Goal: Information Seeking & Learning: Stay updated

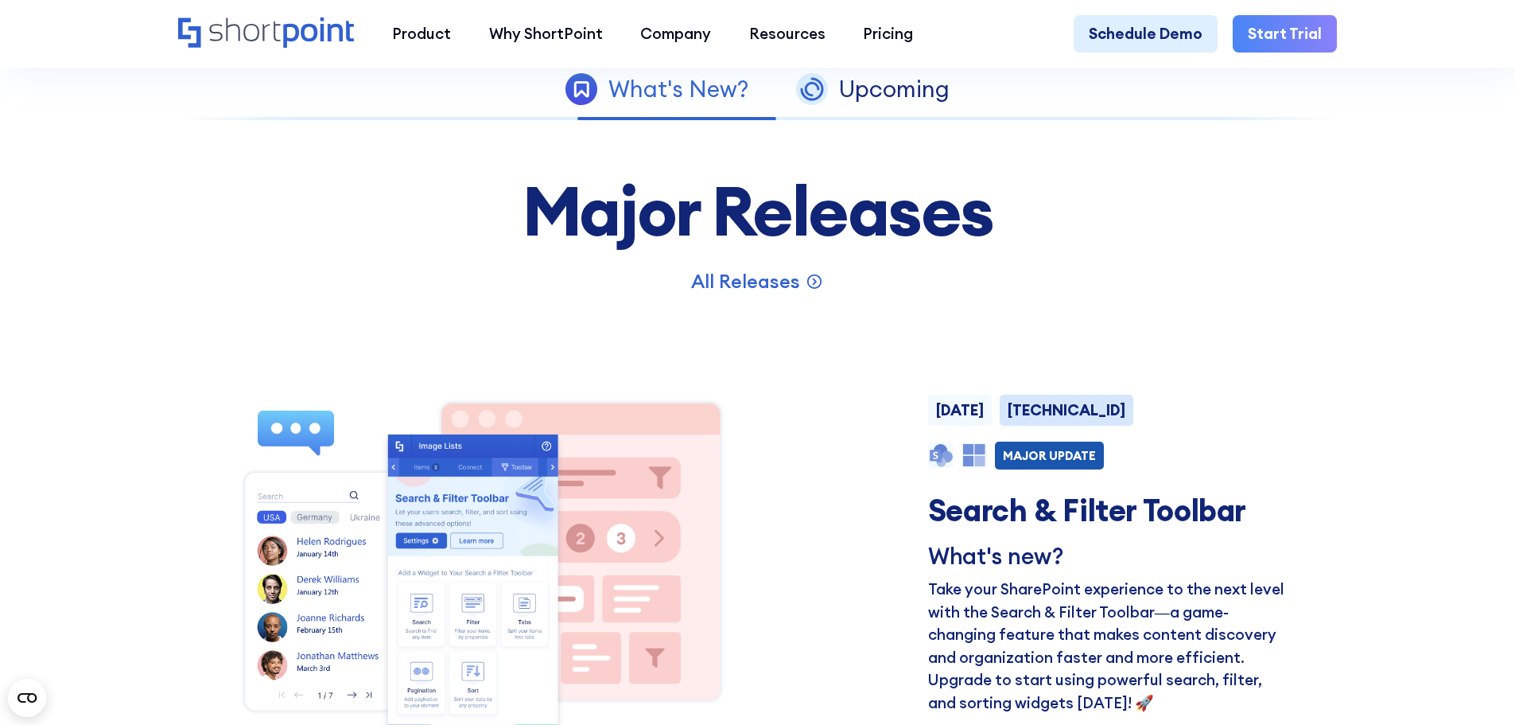
scroll to position [1114, 0]
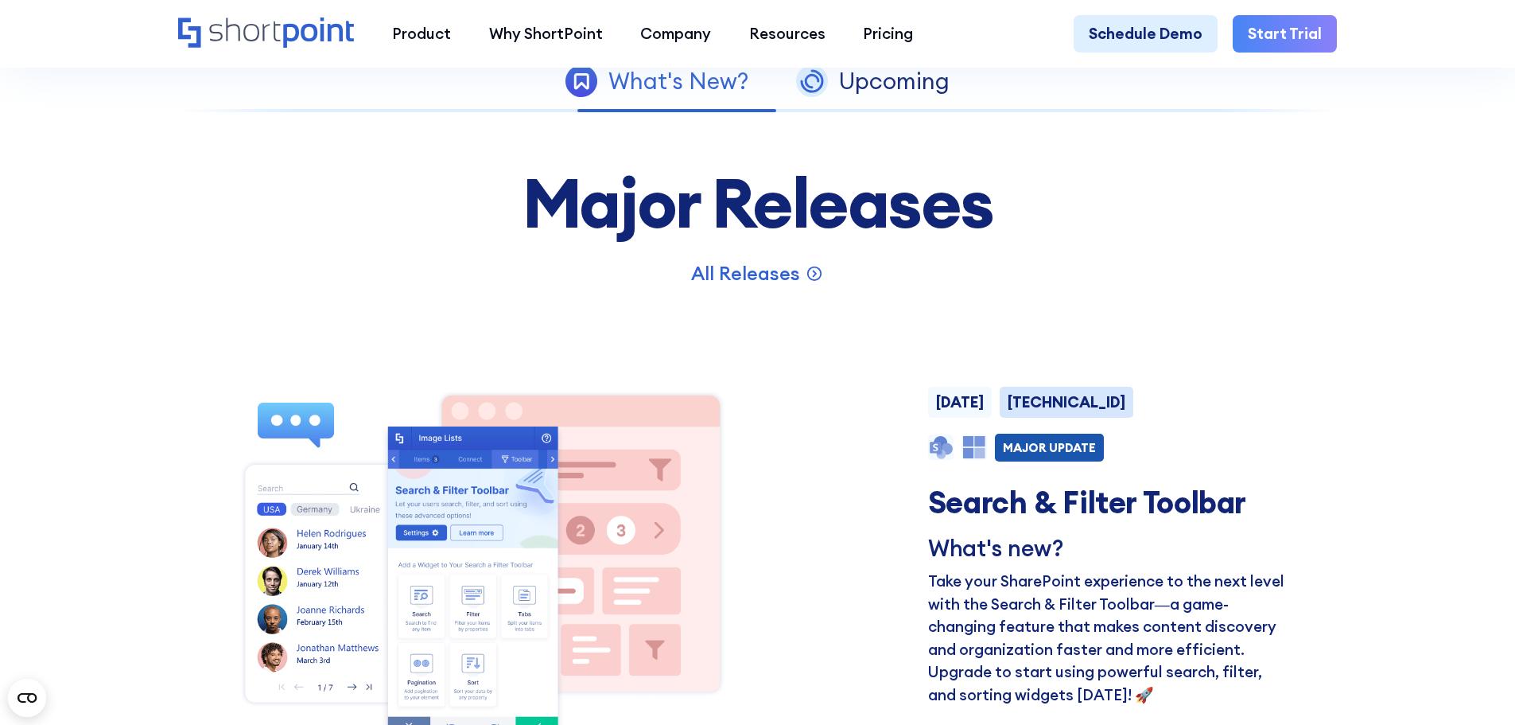
click at [1267, 400] on div "[DATE] [TECHNICAL_ID]" at bounding box center [1109, 406] width 363 height 39
click at [1117, 418] on div "[DATE] [TECHNICAL_ID]" at bounding box center [1109, 406] width 363 height 39
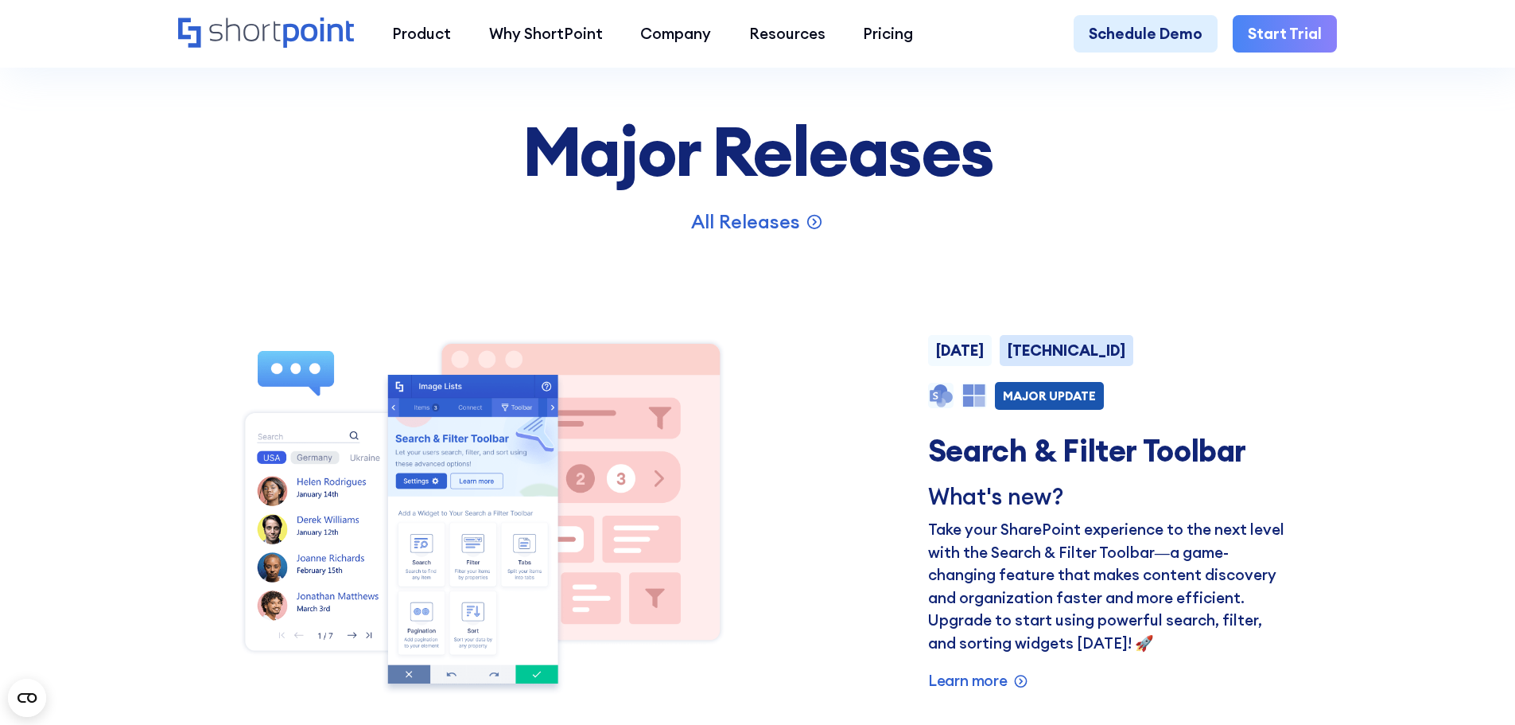
scroll to position [1193, 0]
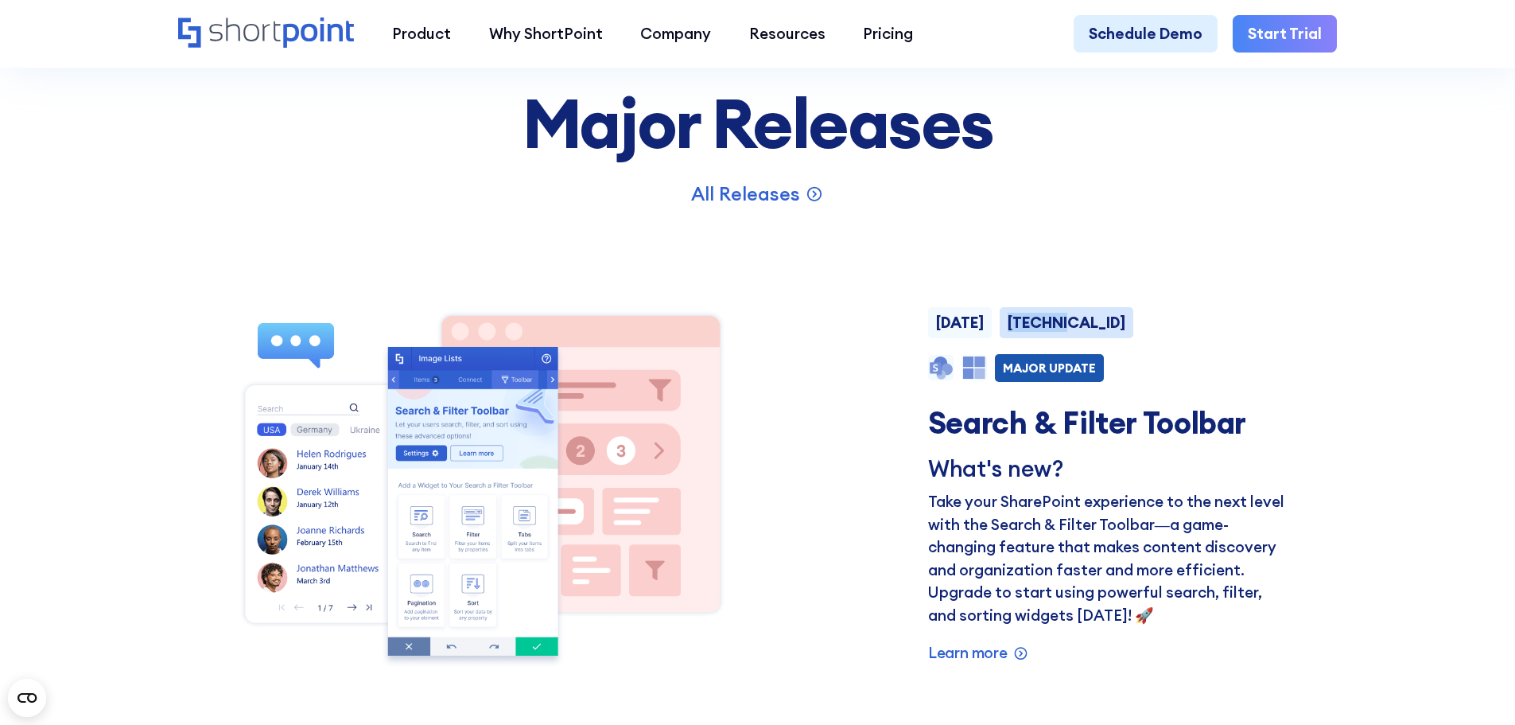
drag, startPoint x: 1054, startPoint y: 335, endPoint x: 1134, endPoint y: 336, distance: 80.3
click at [1133, 336] on div "[DATE] [TECHNICAL_ID]" at bounding box center [1109, 326] width 363 height 39
click at [1149, 337] on div "[DATE] [TECHNICAL_ID]" at bounding box center [1109, 326] width 363 height 39
drag, startPoint x: 938, startPoint y: 336, endPoint x: 1102, endPoint y: 335, distance: 164.6
click at [1102, 335] on div "[DATE] [TECHNICAL_ID]" at bounding box center [1109, 326] width 363 height 39
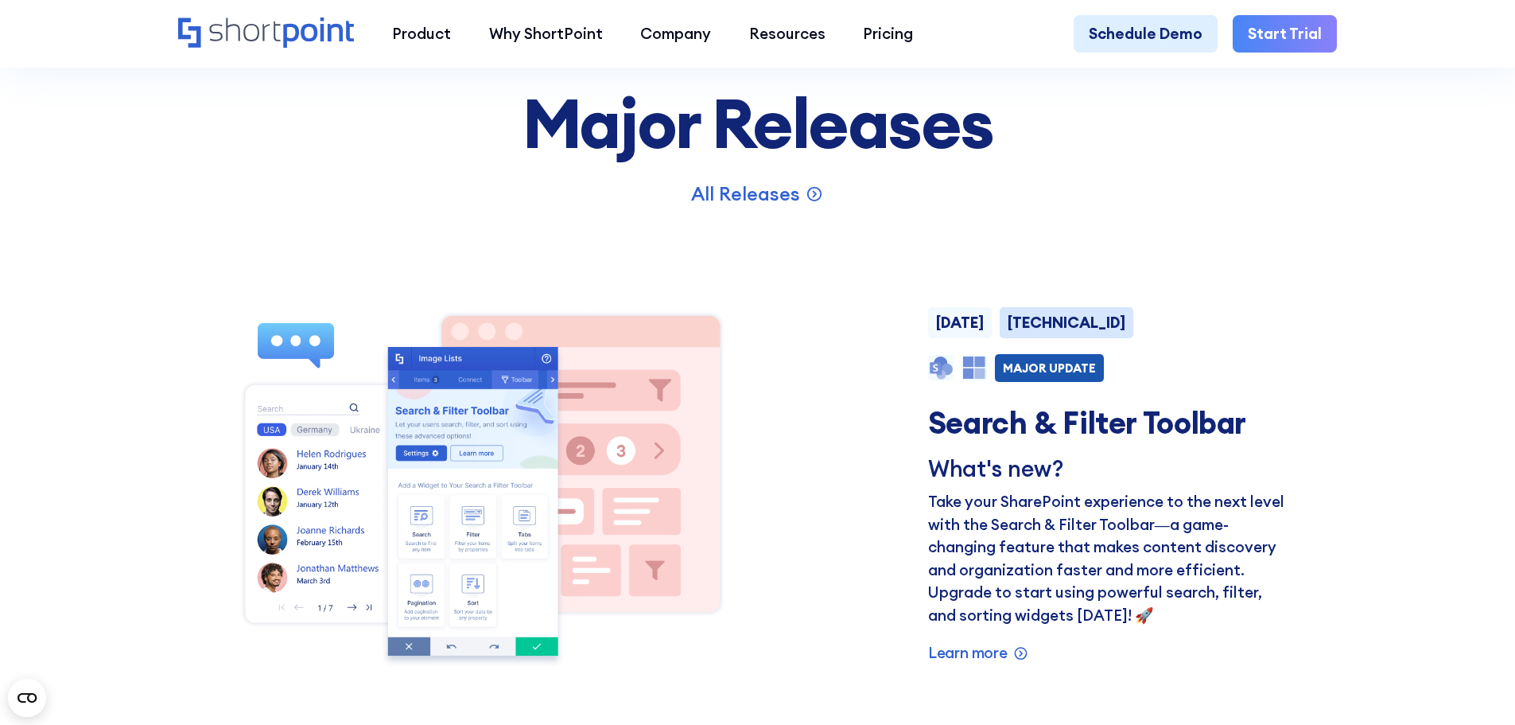
click at [1195, 325] on div "[DATE] [TECHNICAL_ID]" at bounding box center [1109, 326] width 363 height 39
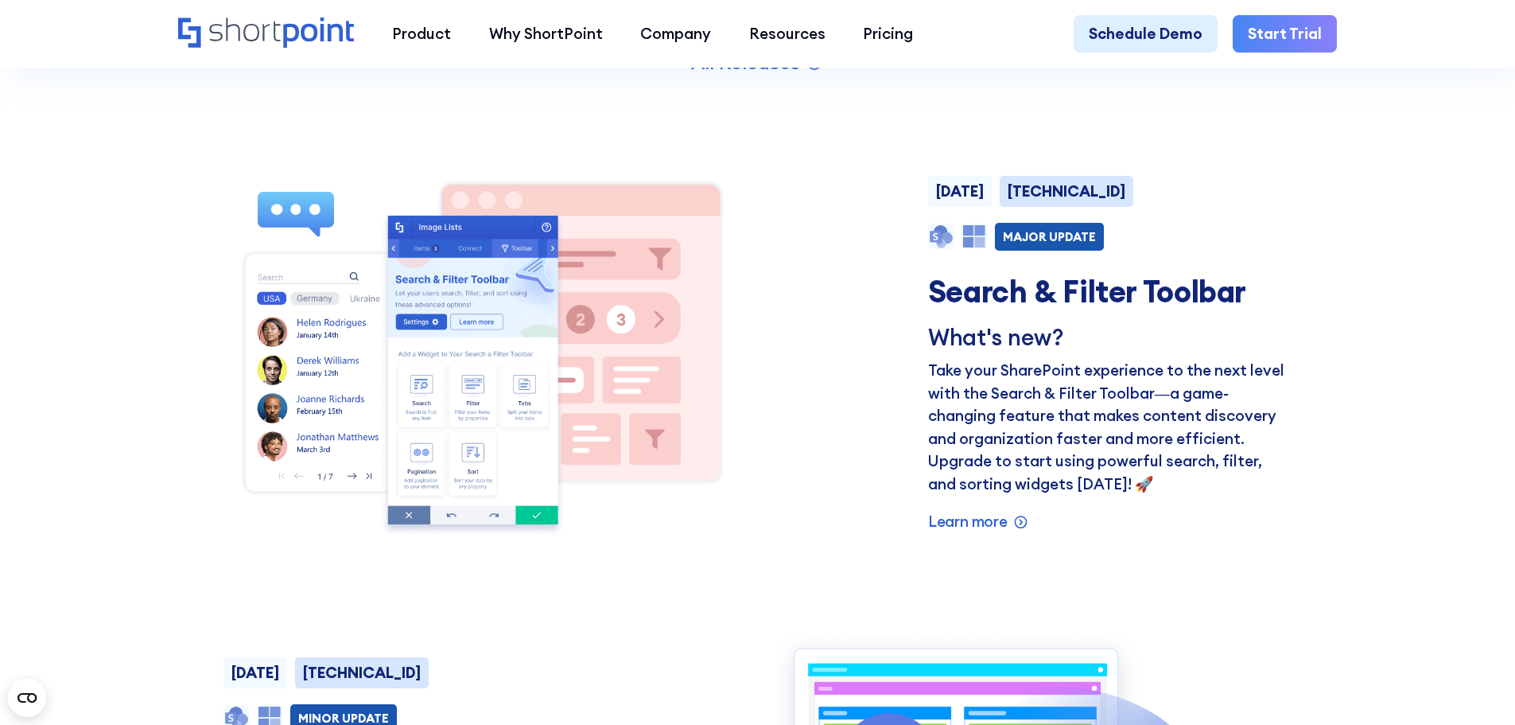
scroll to position [1352, 0]
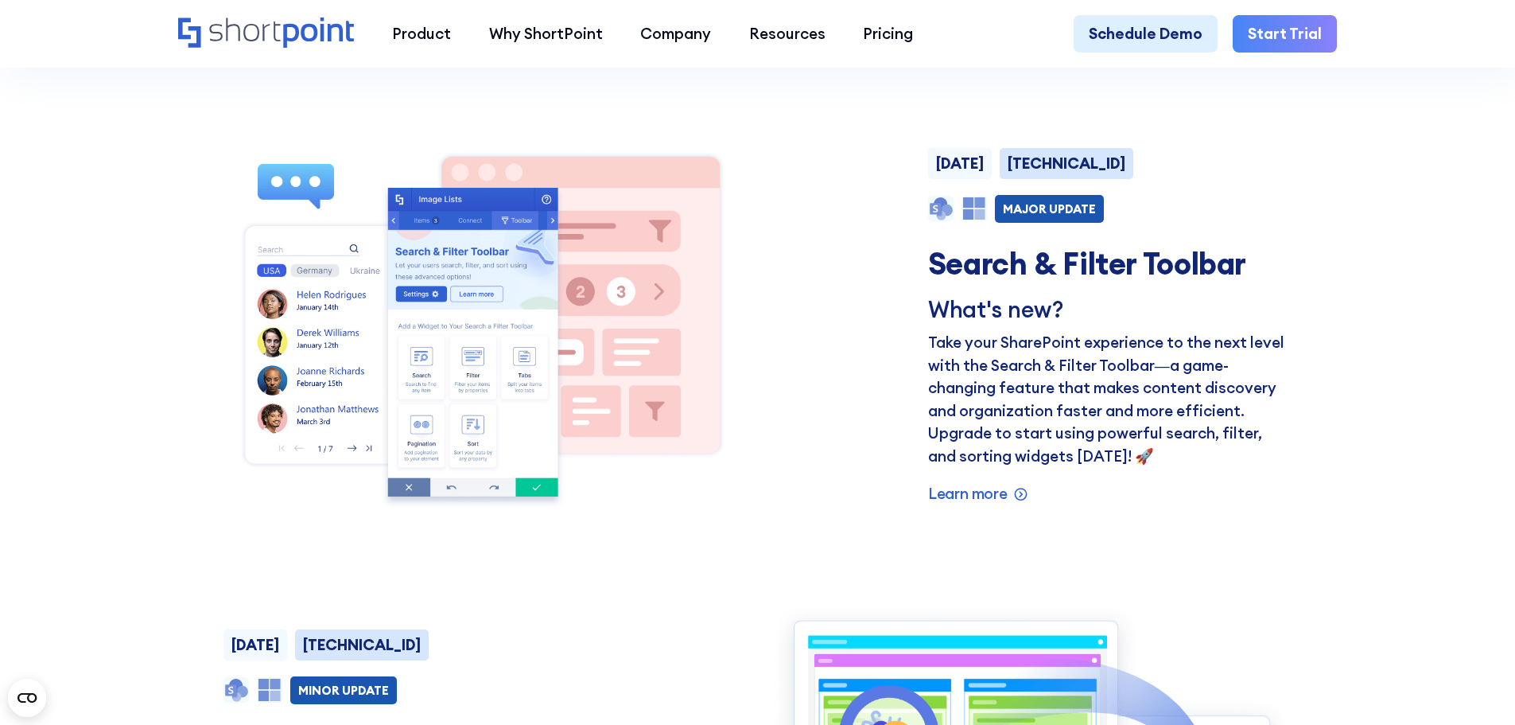
click at [831, 325] on div "[DATE] [TECHNICAL_ID] NEW MAJOR UPDATE PRODUCT FEATURE Search & Filter Toolbar …" at bounding box center [757, 327] width 1068 height 374
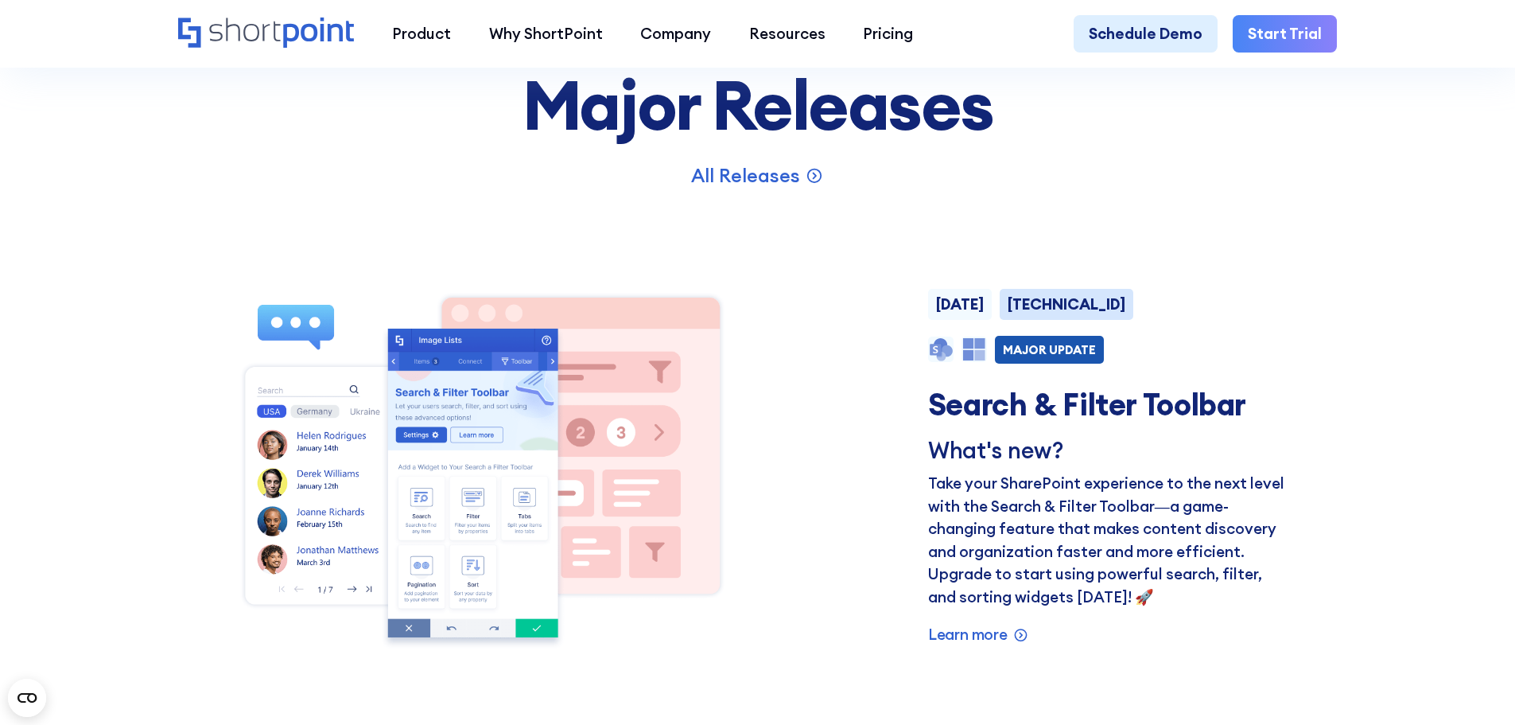
scroll to position [1193, 0]
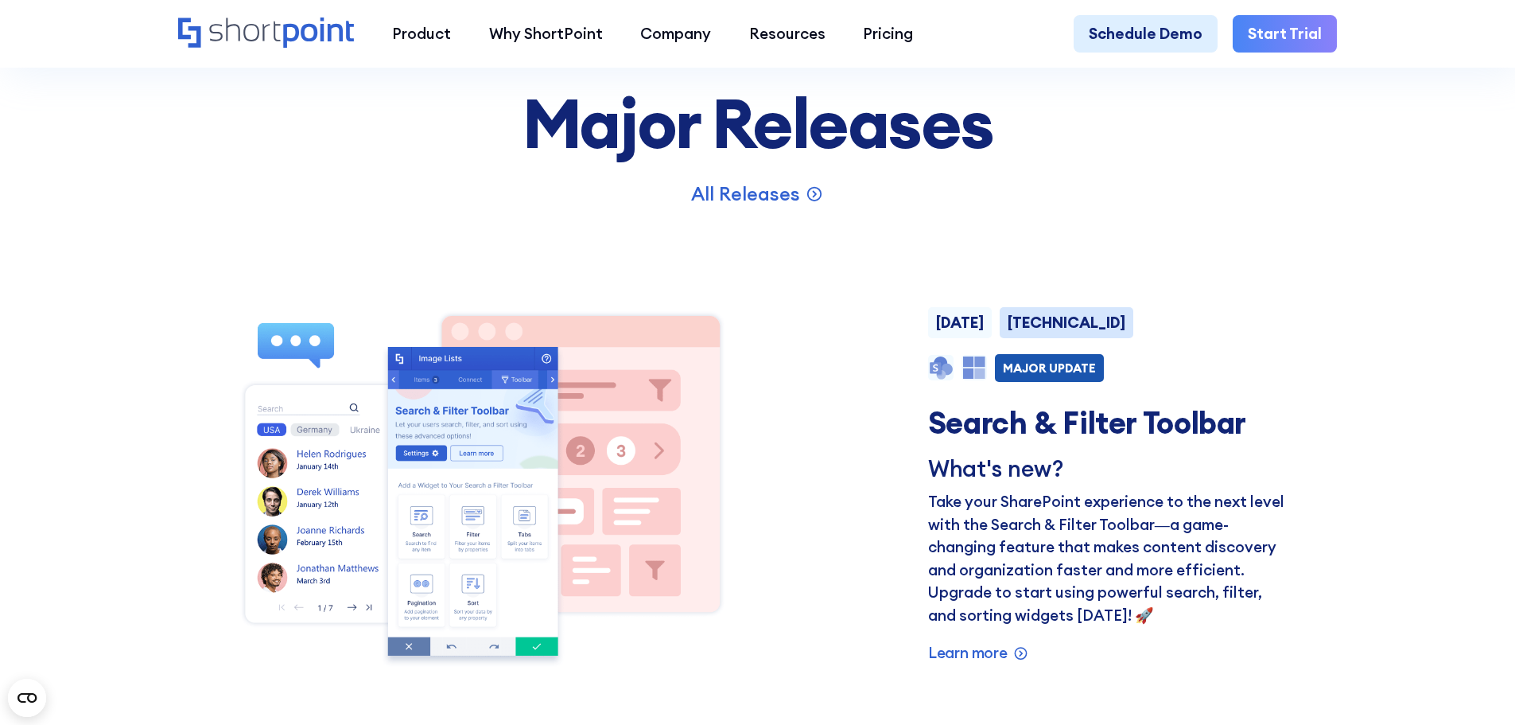
click at [1265, 425] on h3 "Search & Filter Toolbar" at bounding box center [1109, 422] width 363 height 35
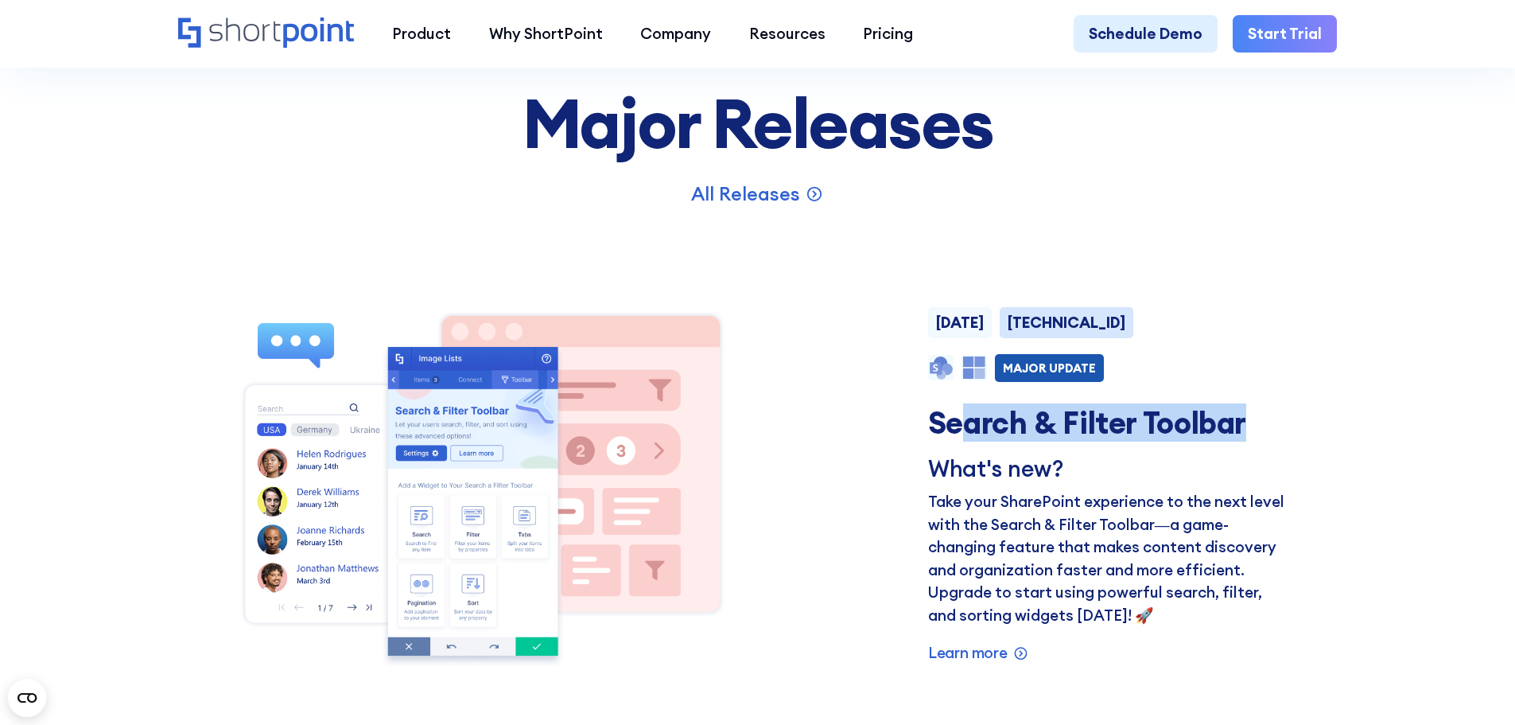
drag, startPoint x: 1253, startPoint y: 434, endPoint x: 966, endPoint y: 438, distance: 286.4
click at [966, 438] on h3 "Search & Filter Toolbar" at bounding box center [1109, 422] width 363 height 35
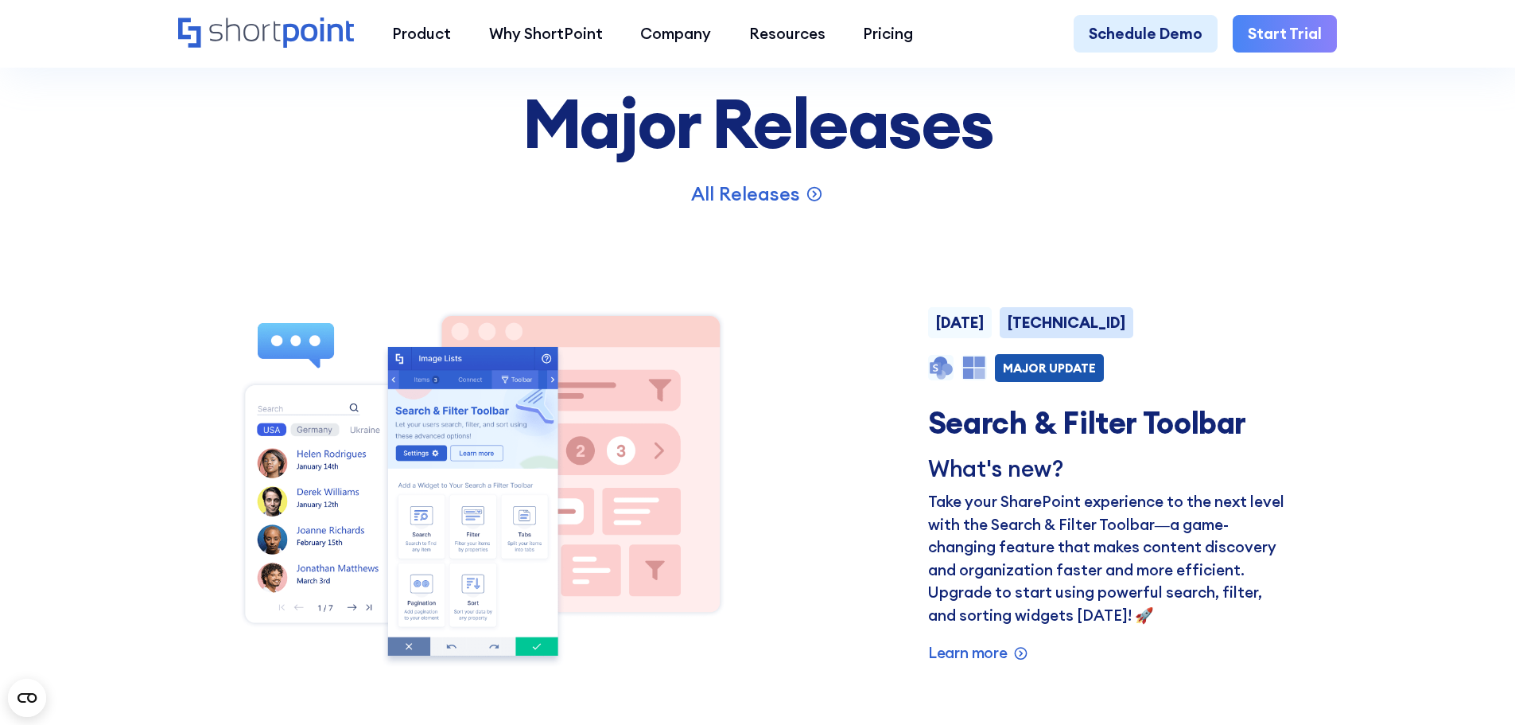
click at [927, 437] on div "[DATE] [TECHNICAL_ID] NEW MAJOR UPDATE PRODUCT FEATURE Search & Filter Toolbar …" at bounding box center [757, 486] width 1068 height 374
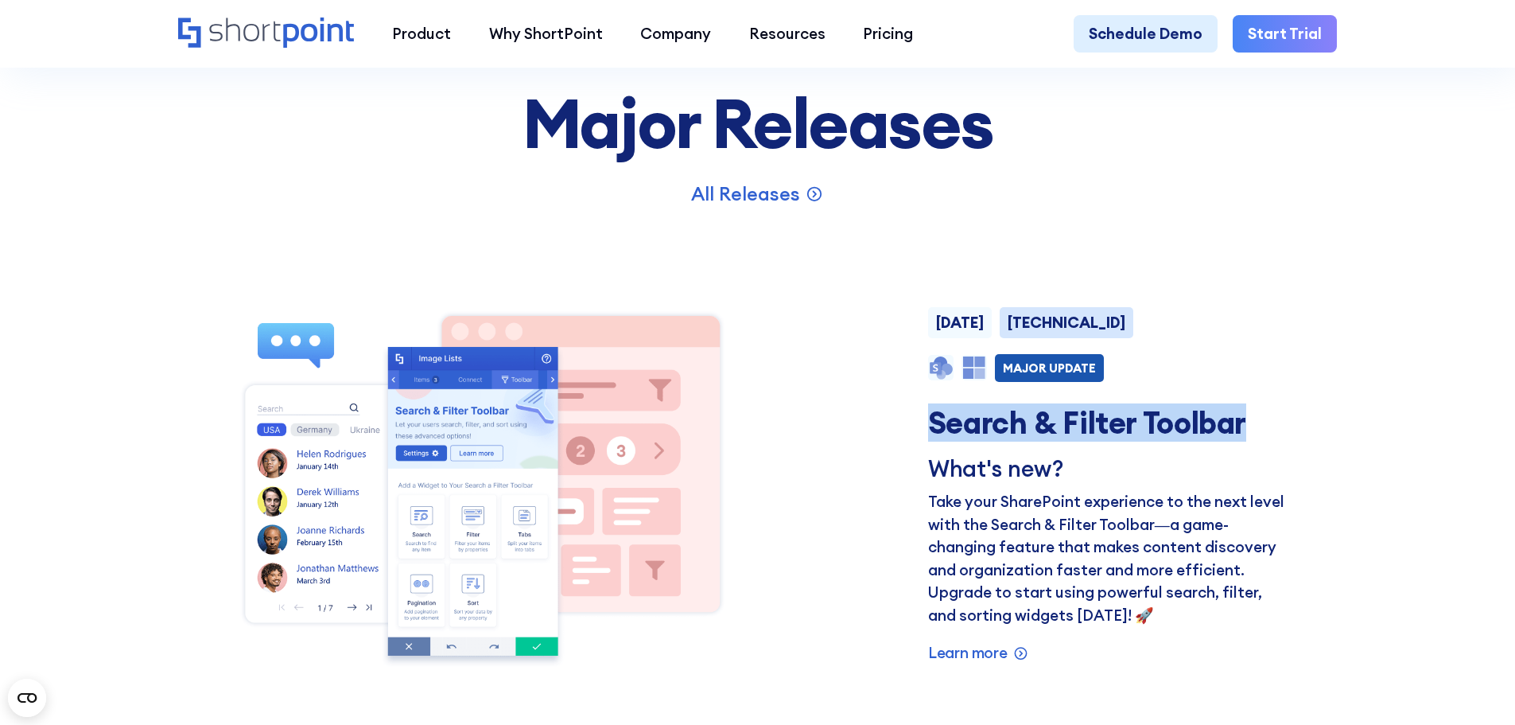
drag, startPoint x: 930, startPoint y: 433, endPoint x: 1264, endPoint y: 429, distance: 334.1
click at [1264, 429] on h3 "Search & Filter Toolbar" at bounding box center [1109, 422] width 363 height 35
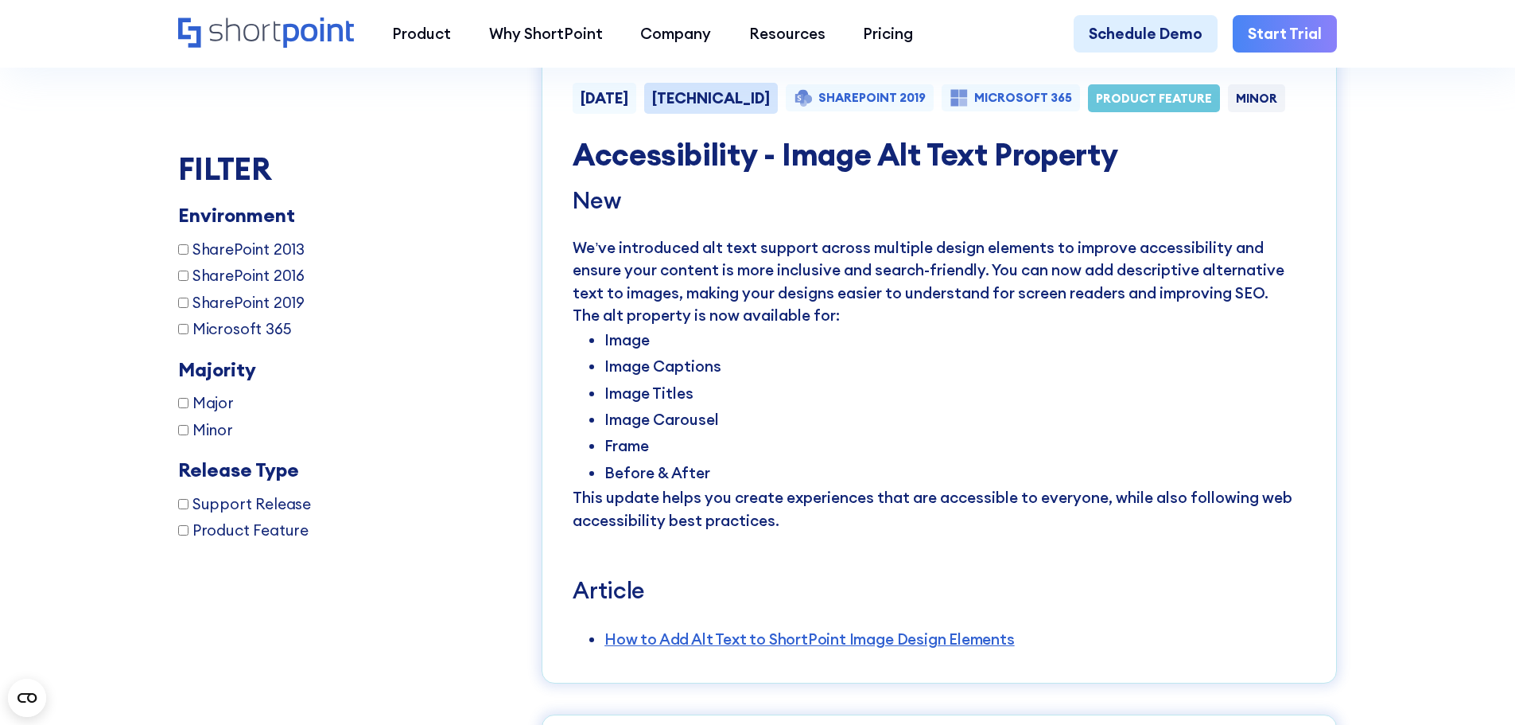
scroll to position [3022, 0]
click at [1075, 238] on div "[DATE] [TECHNICAL_ID] SHAREPOINT 2019 MICROSOFT 365 PRODUCT FEATURE MINOR Acces…" at bounding box center [939, 362] width 795 height 639
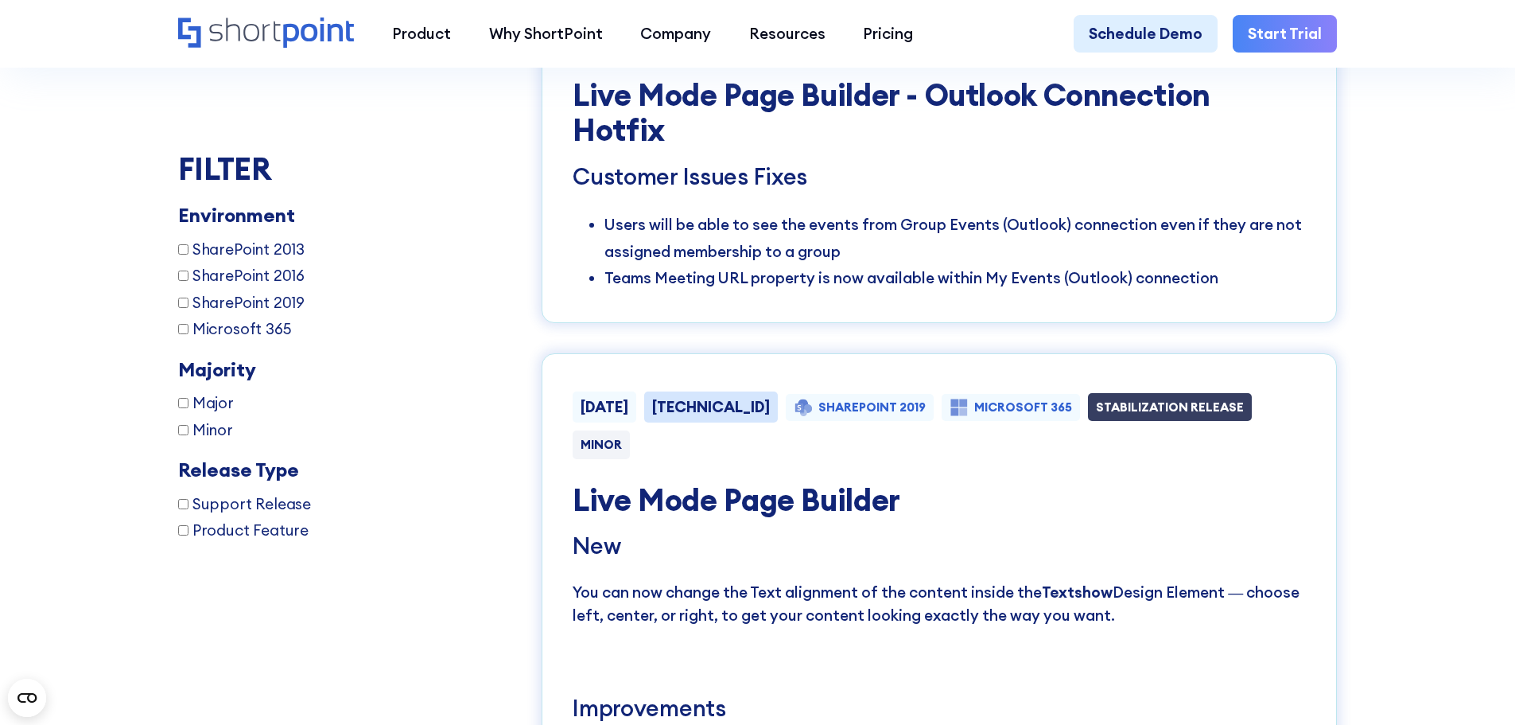
scroll to position [3738, 0]
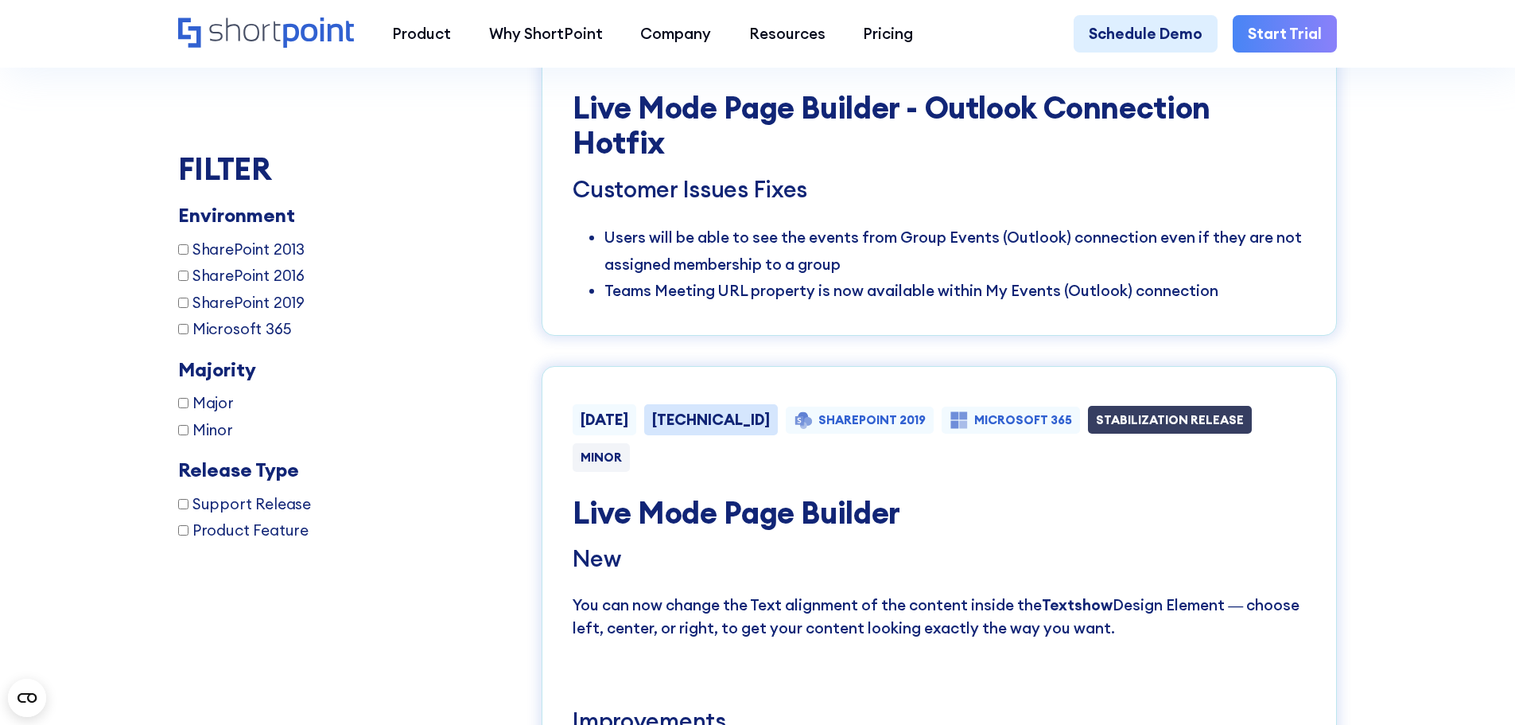
click at [1215, 304] on li "Teams Meeting URL property is now available within My Events (Outlook) connecti…" at bounding box center [955, 291] width 702 height 26
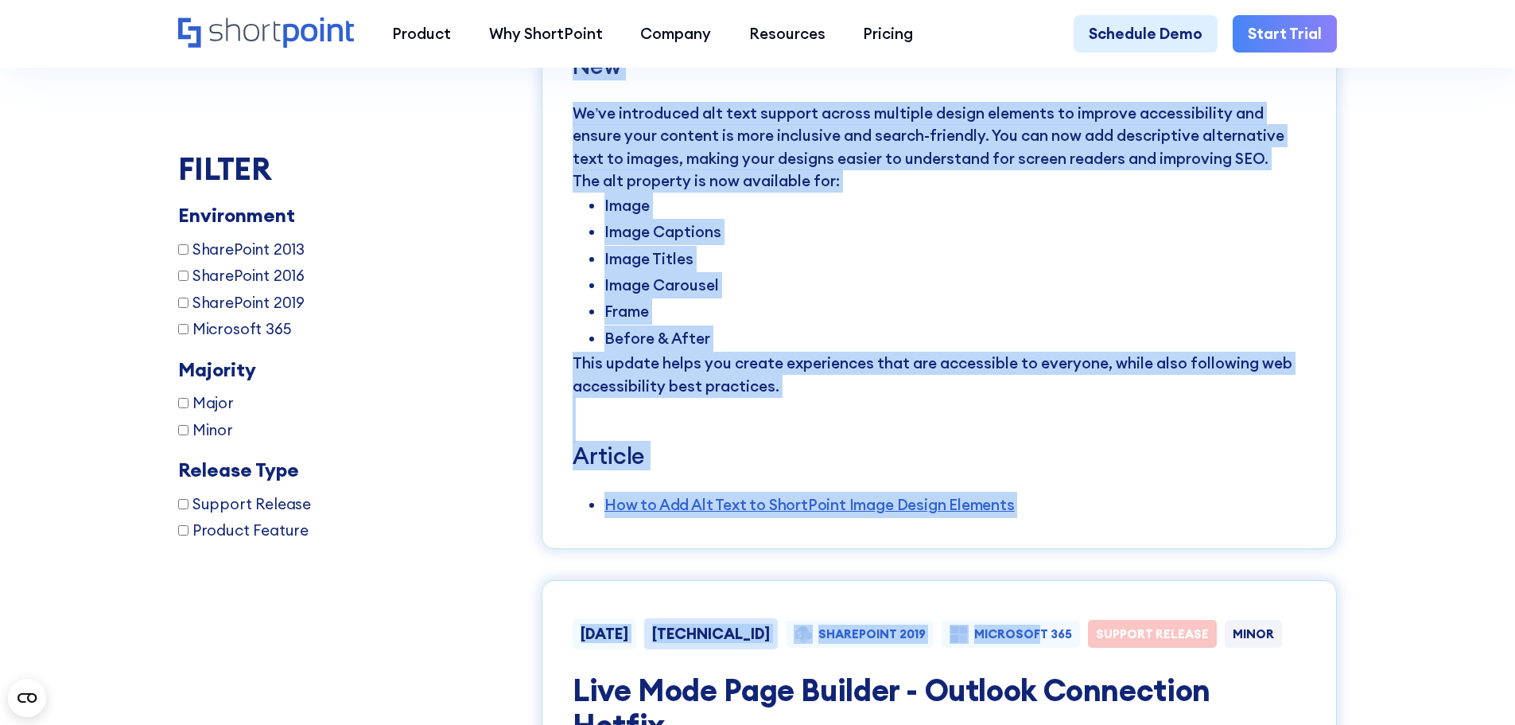
scroll to position [3181, 0]
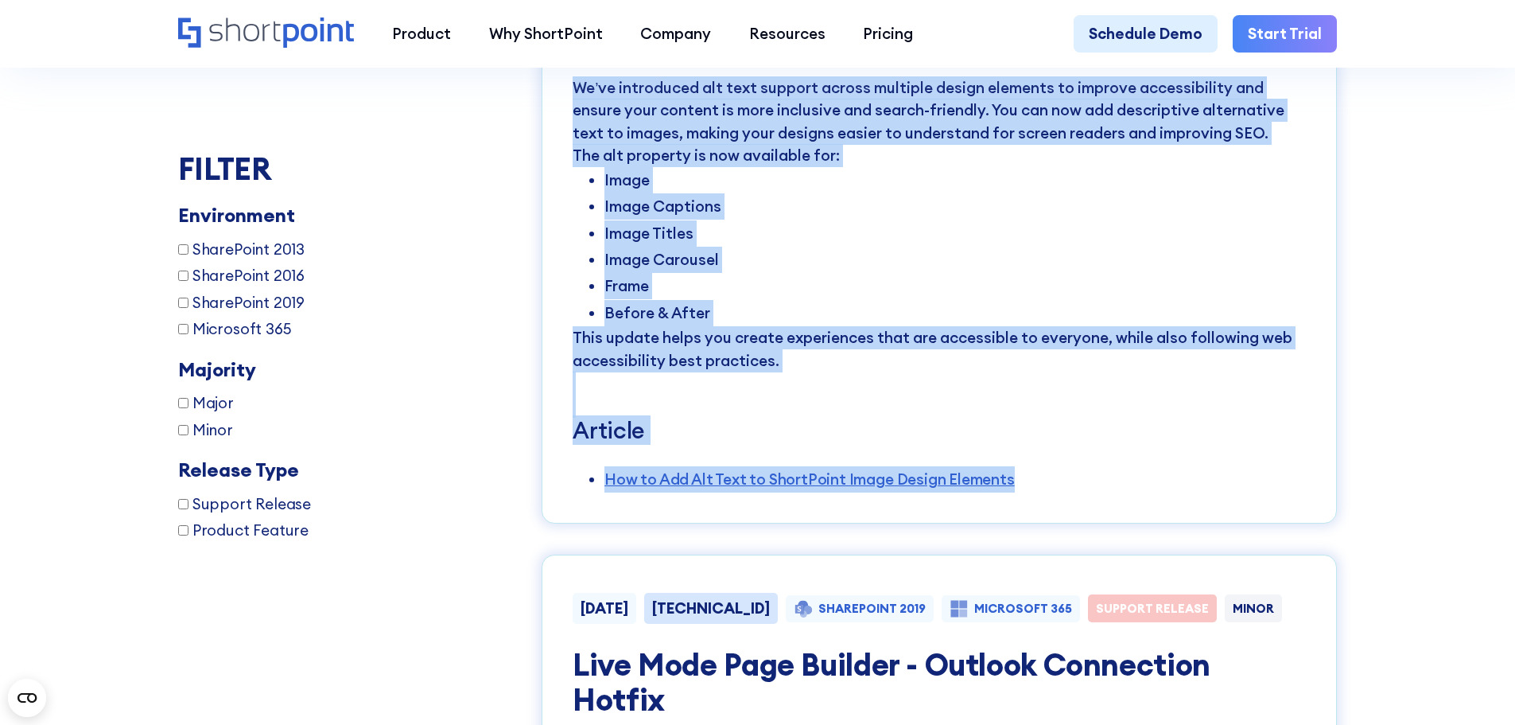
drag, startPoint x: 581, startPoint y: 200, endPoint x: 1093, endPoint y: 525, distance: 606.1
click at [1093, 523] on div "[DATE] [TECHNICAL_ID] SHAREPOINT 2019 MICROSOFT 365 PRODUCT FEATURE MINOR Acces…" at bounding box center [939, 203] width 795 height 639
copy div "[DATE] [TECHNICAL_ID] SHAREPOINT 2019 MICROSOFT 365 PRODUCT FEATURE MINOR Acces…"
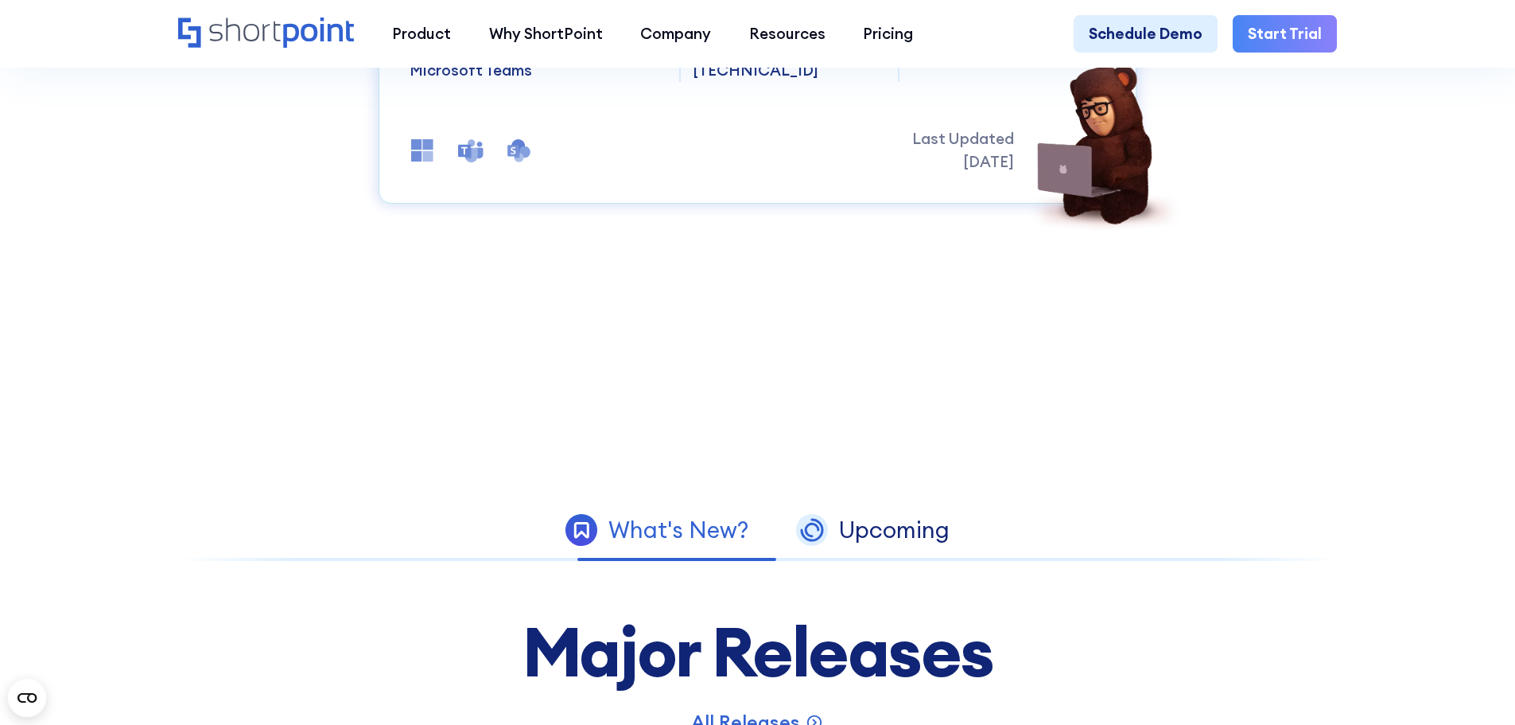
scroll to position [795, 0]
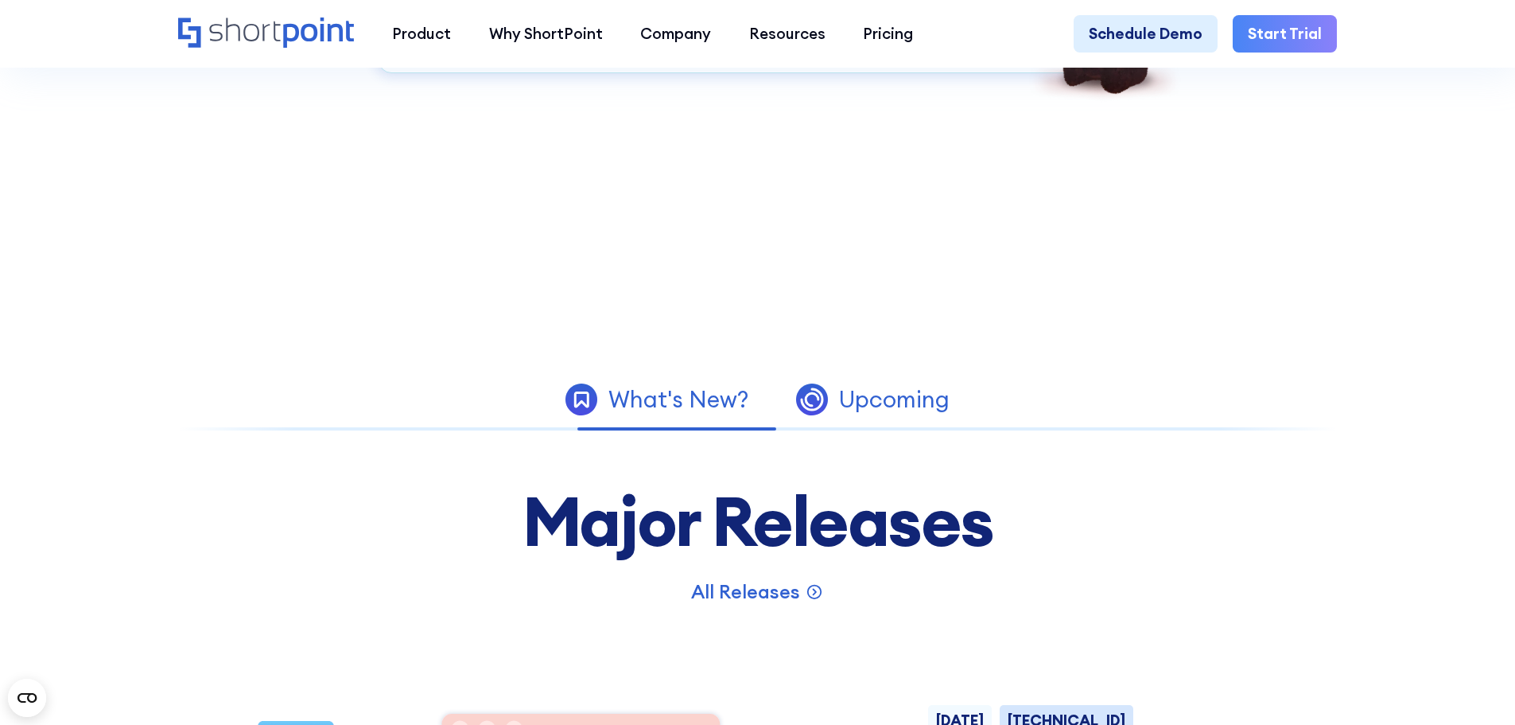
click at [901, 411] on div "Upcoming" at bounding box center [894, 399] width 111 height 23
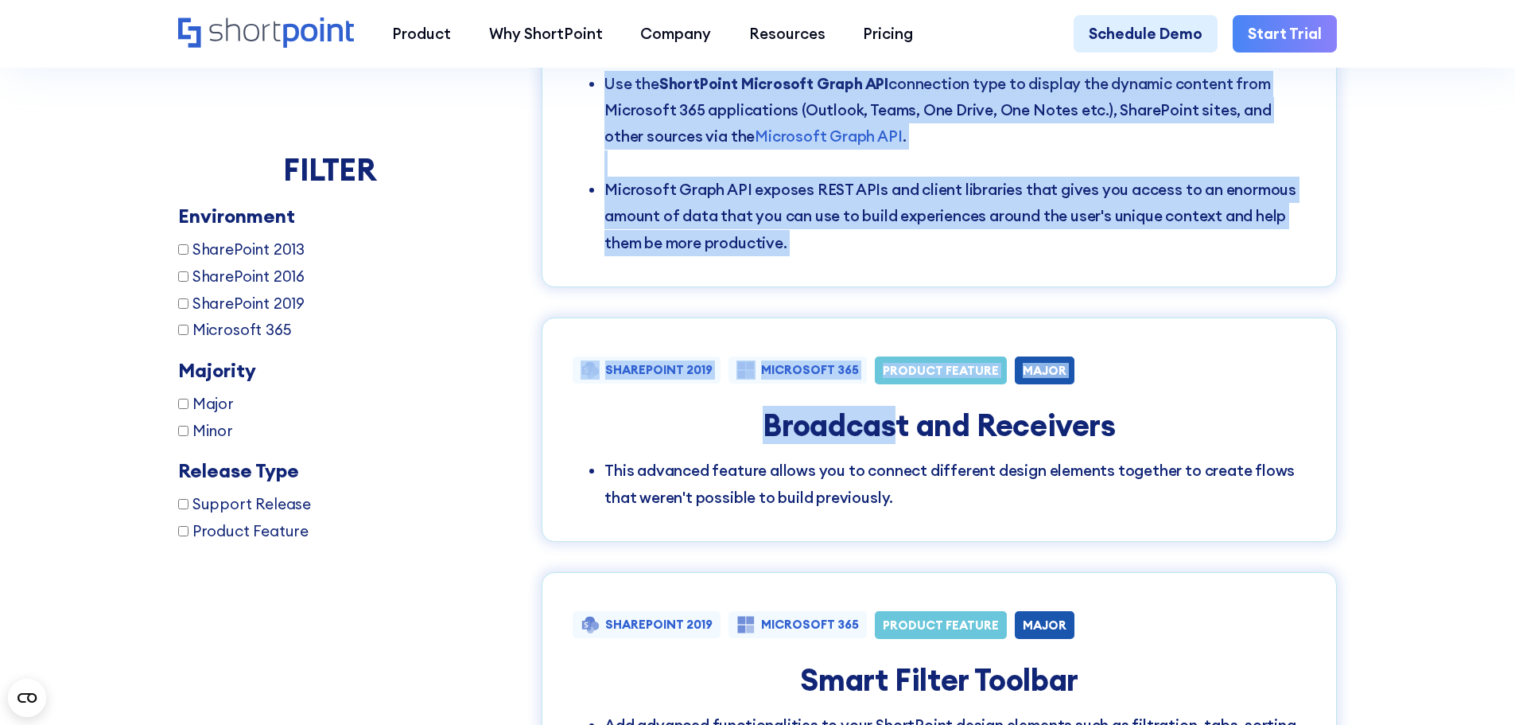
scroll to position [2147, 0]
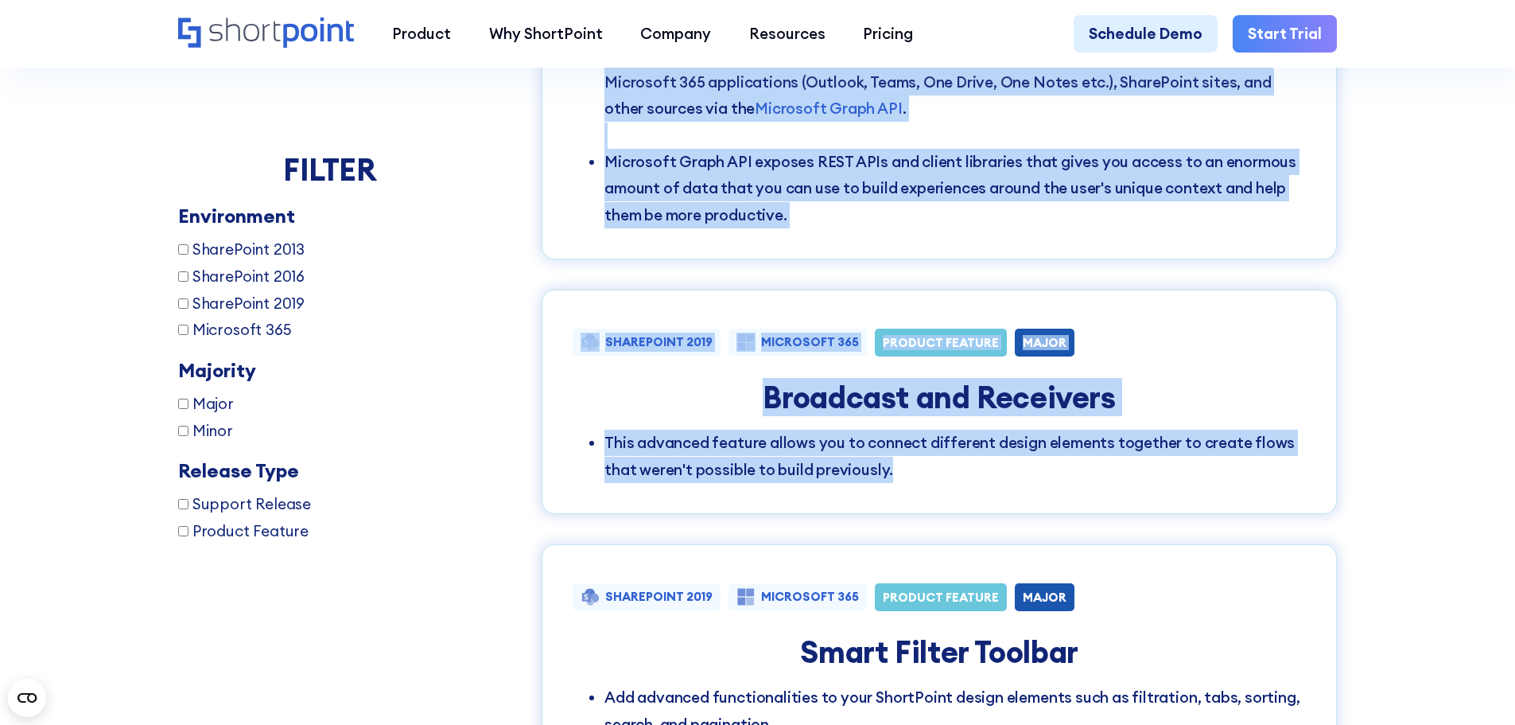
drag, startPoint x: 564, startPoint y: 170, endPoint x: 1177, endPoint y: 494, distance: 693.4
click at [1177, 494] on div "SHAREPOINT 2019 MICROSOFT 365 PRODUCT FEATURE MAJOR Use SharePoint web parts in…" at bounding box center [939, 84] width 795 height 1367
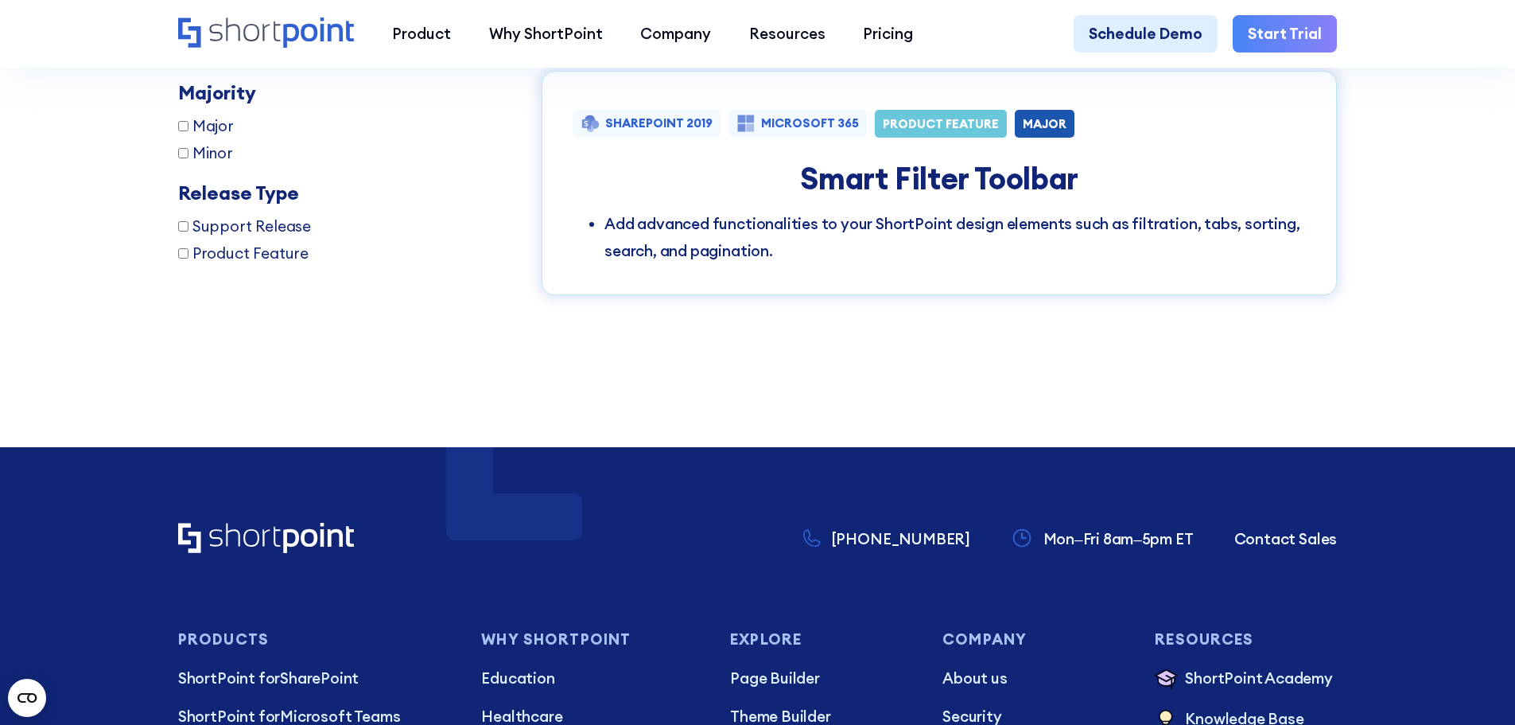
scroll to position [2625, 0]
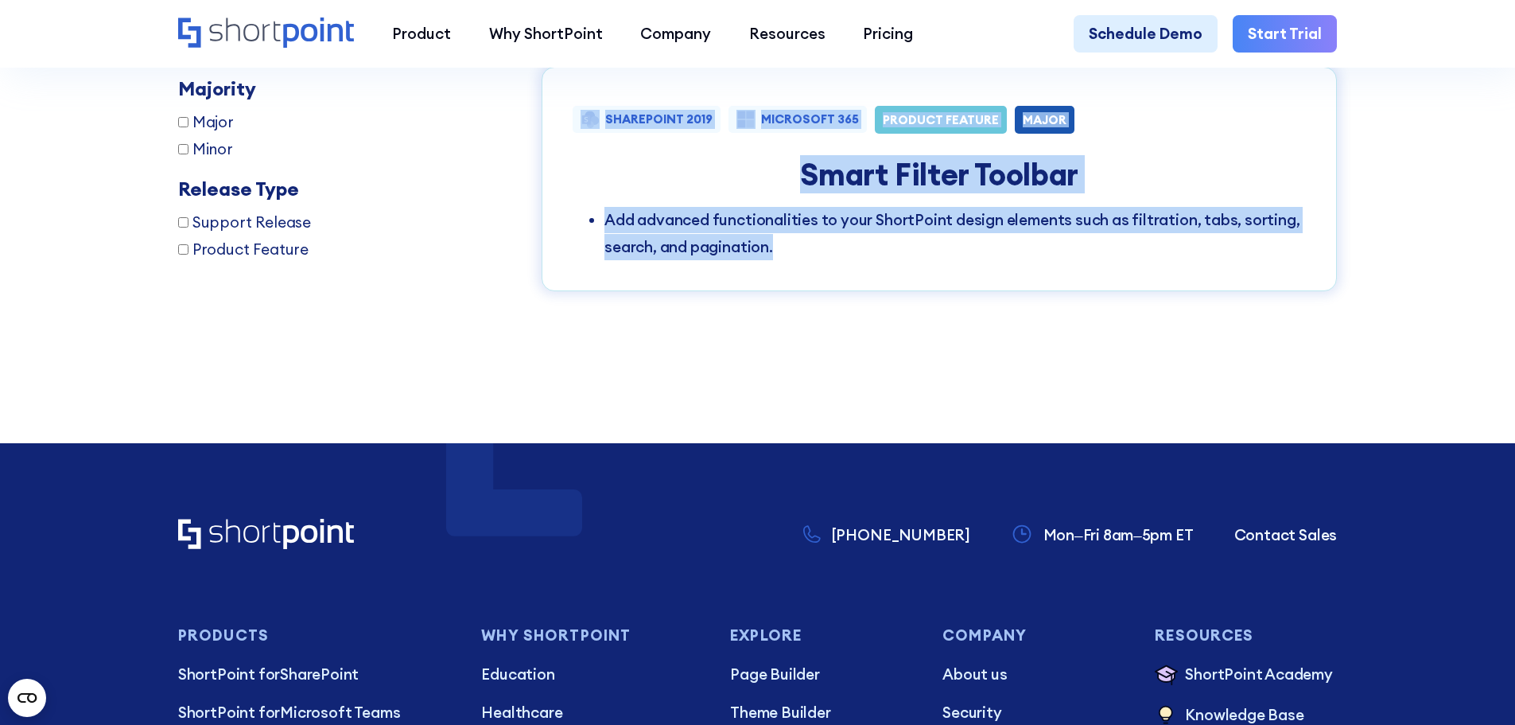
click at [935, 260] on li "Add advanced functionalities to your ShortPoint design elements such as filtrat…" at bounding box center [955, 233] width 702 height 53
copy div "LOREMIPSUM 9449 DOLORSITA 279 CONSECT ADIPISC ELITS Doe TempoRinci utl etdol ma…"
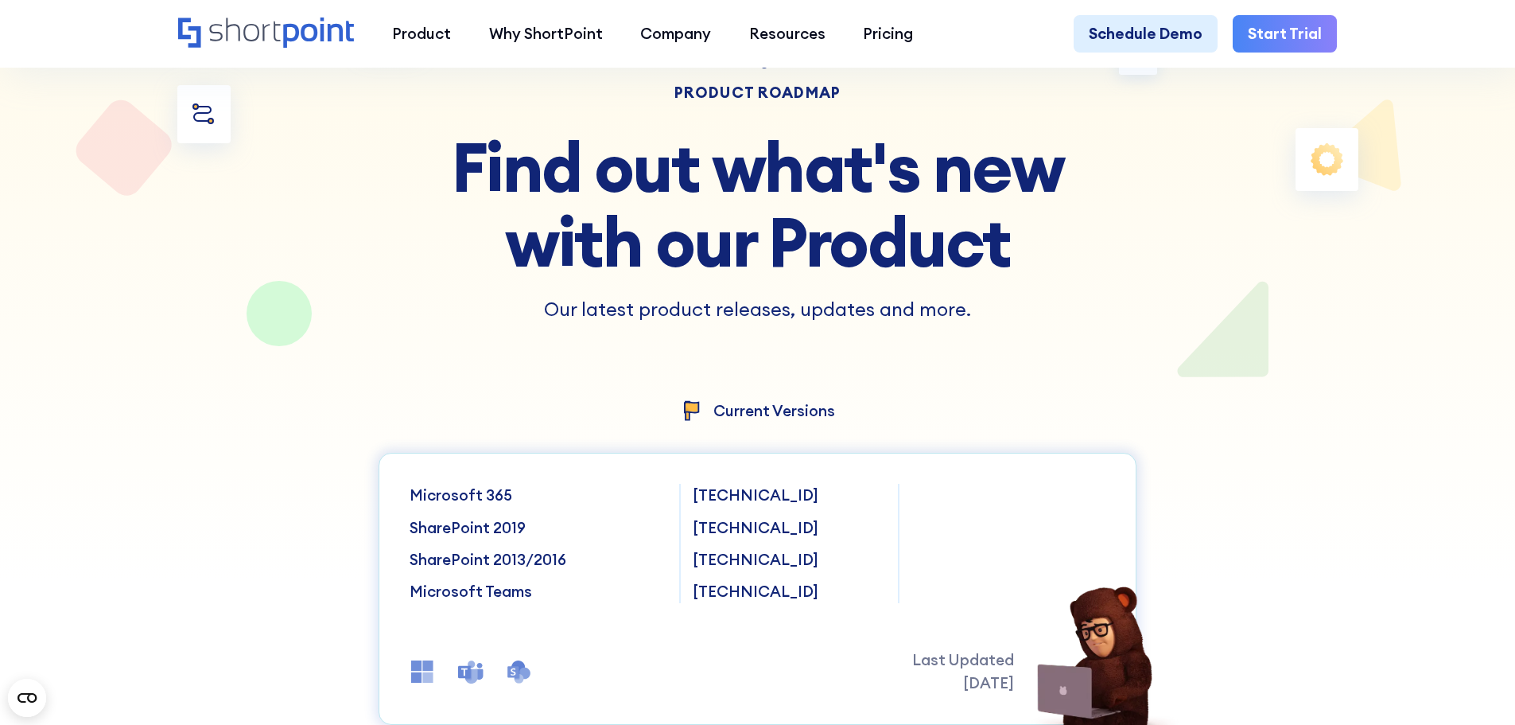
scroll to position [239, 0]
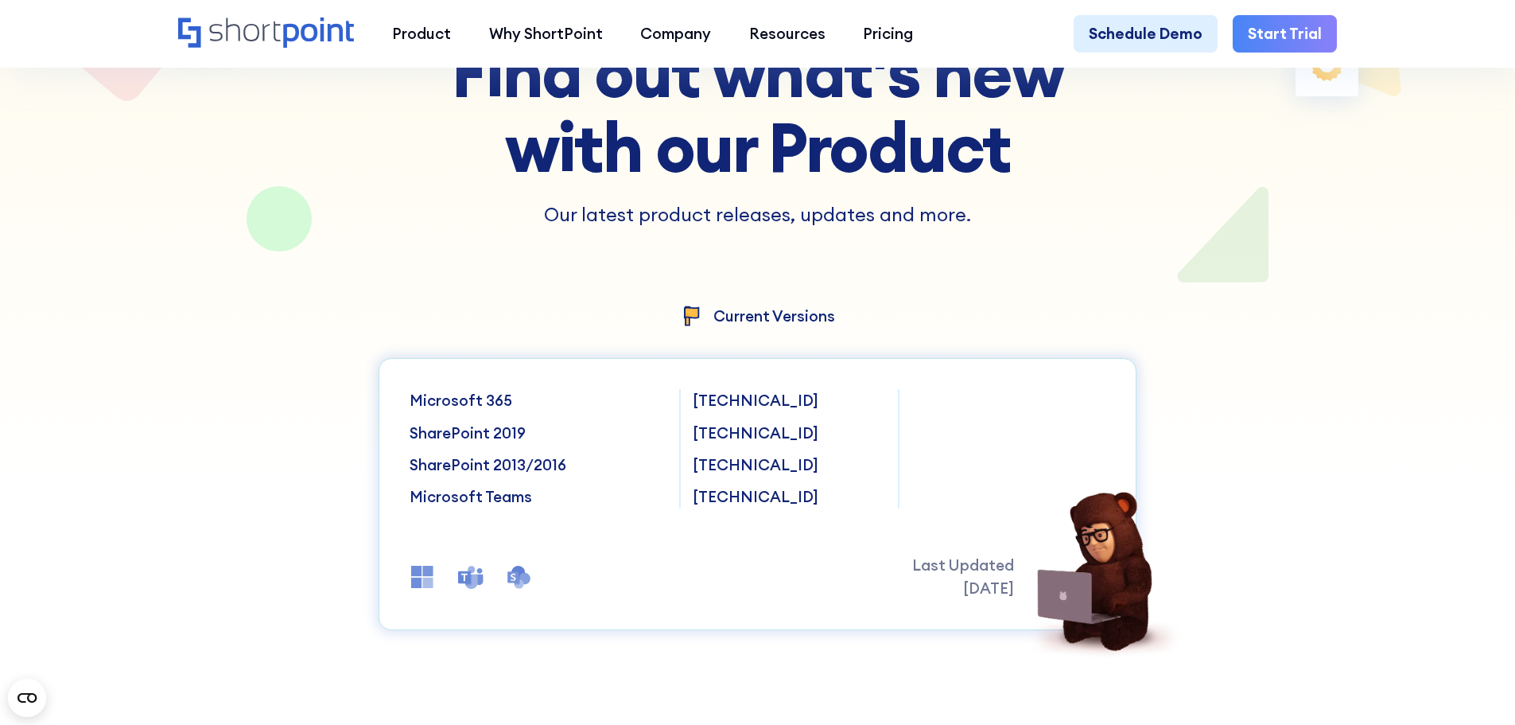
click at [290, 308] on div at bounding box center [757, 124] width 1363 height 725
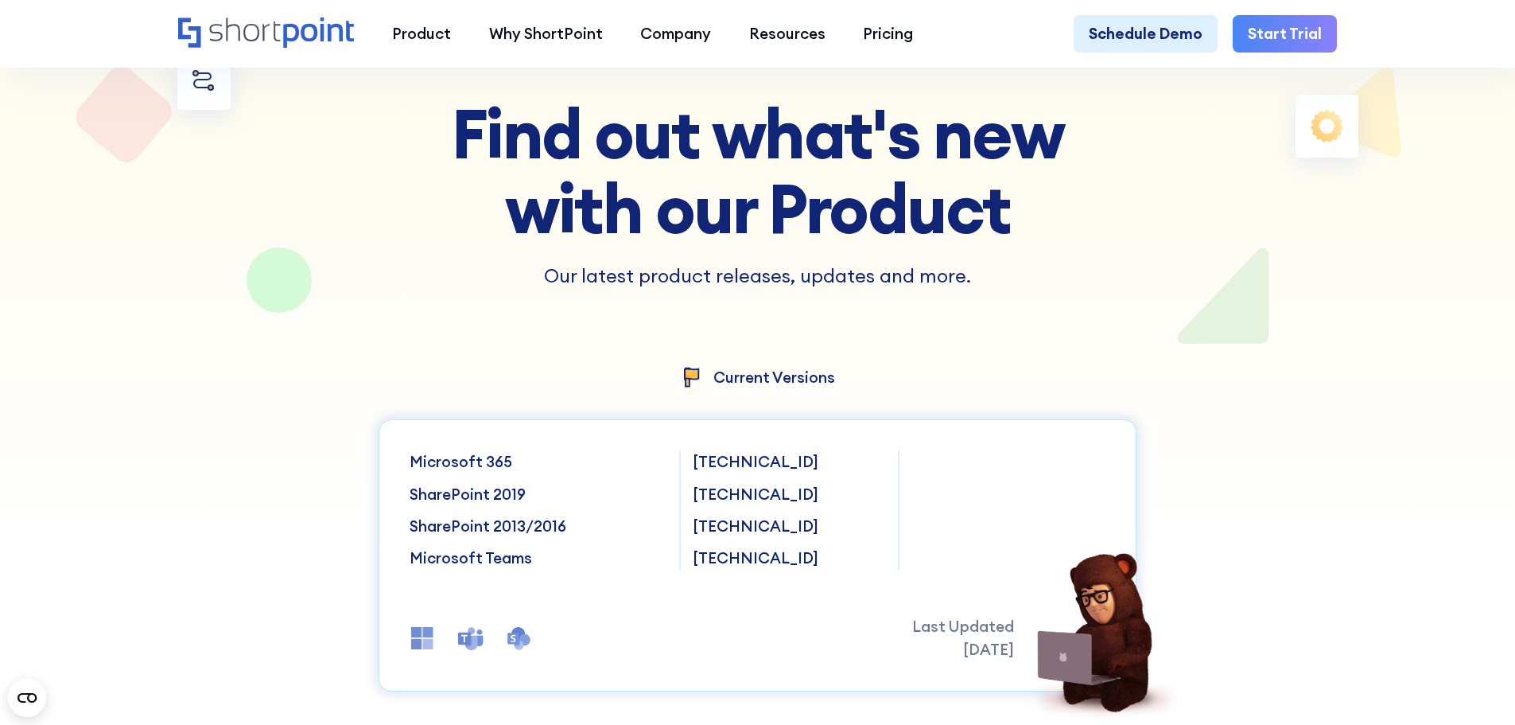
scroll to position [159, 0]
